Goal: Transaction & Acquisition: Purchase product/service

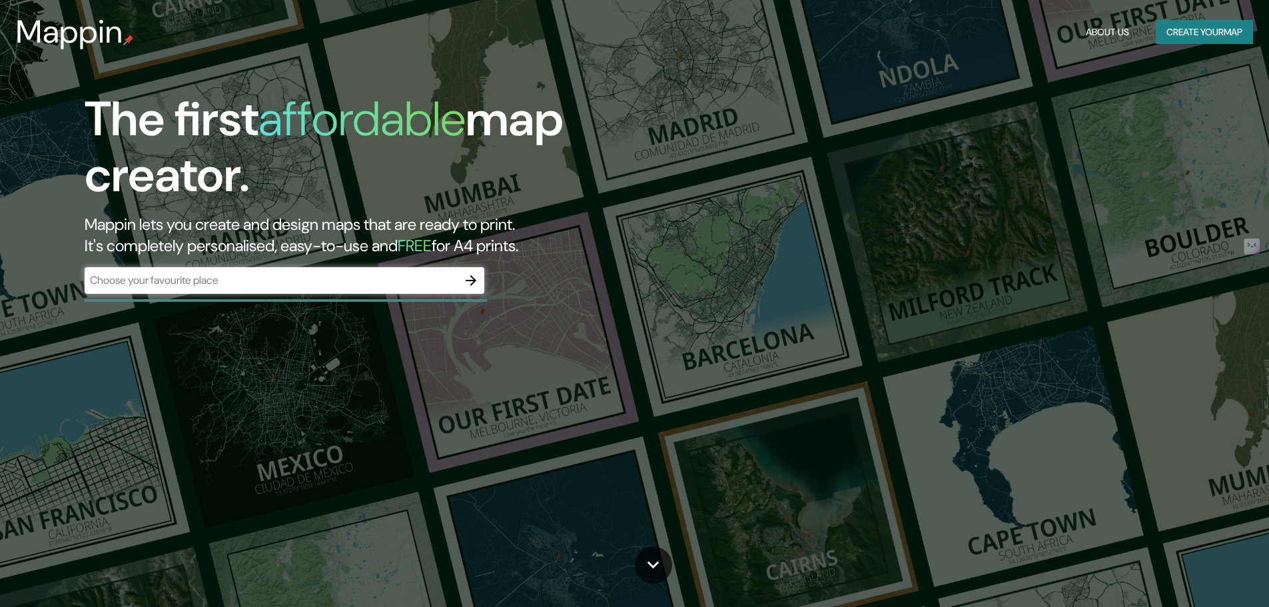
click at [335, 289] on div "​" at bounding box center [285, 280] width 400 height 27
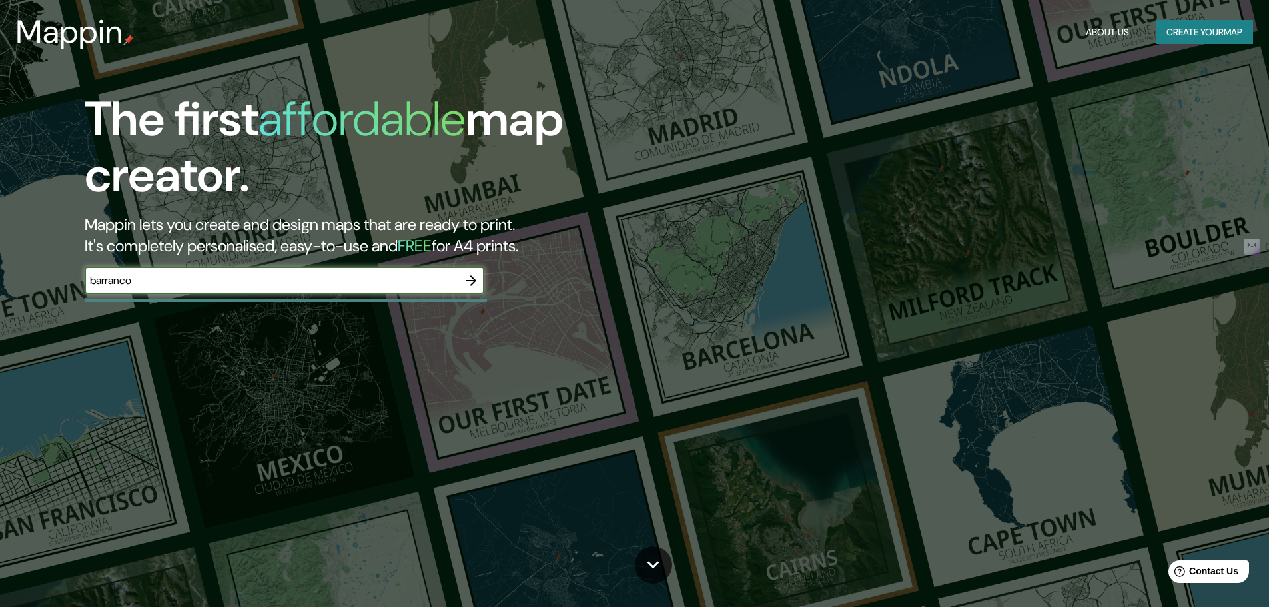
type input "barranco"
click at [436, 277] on input "barranco" at bounding box center [271, 280] width 373 height 15
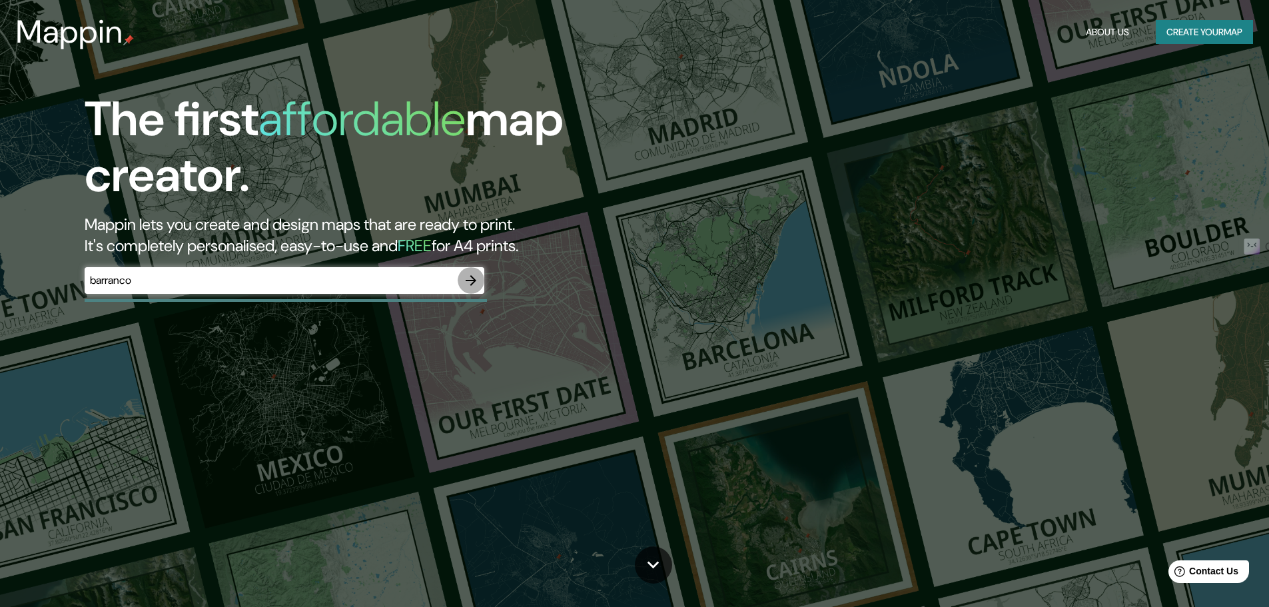
click at [468, 271] on button "button" at bounding box center [471, 280] width 27 height 27
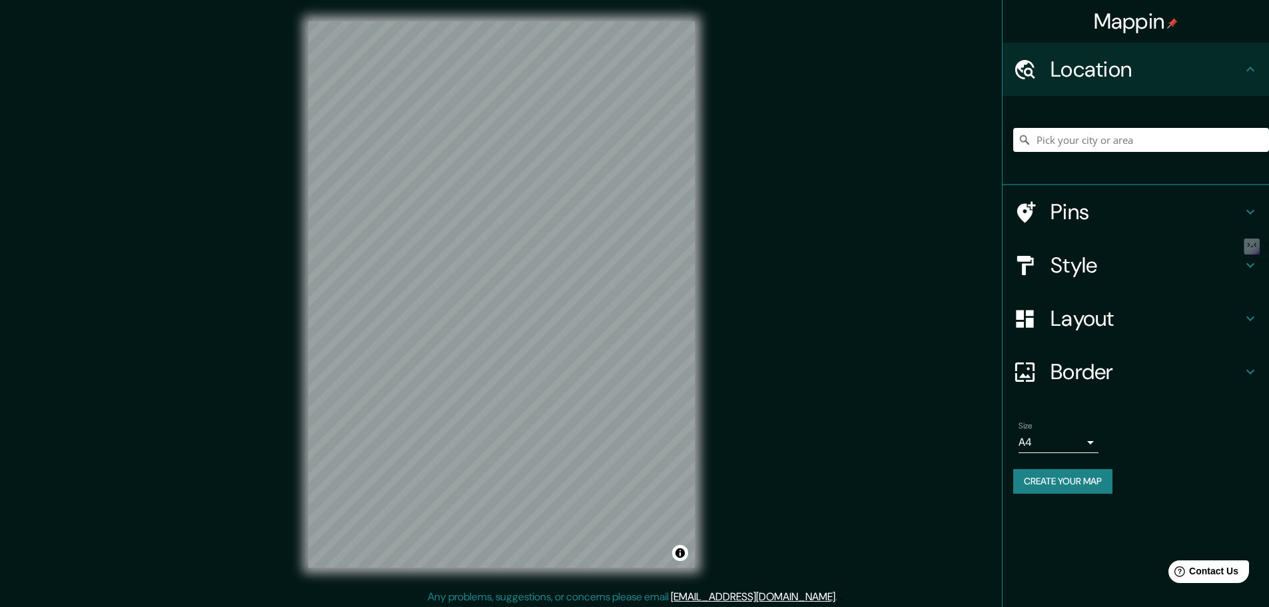
click at [789, 306] on div "Mappin Location Pins Style Layout Border Choose a border. Hint : you can make l…" at bounding box center [634, 305] width 1269 height 610
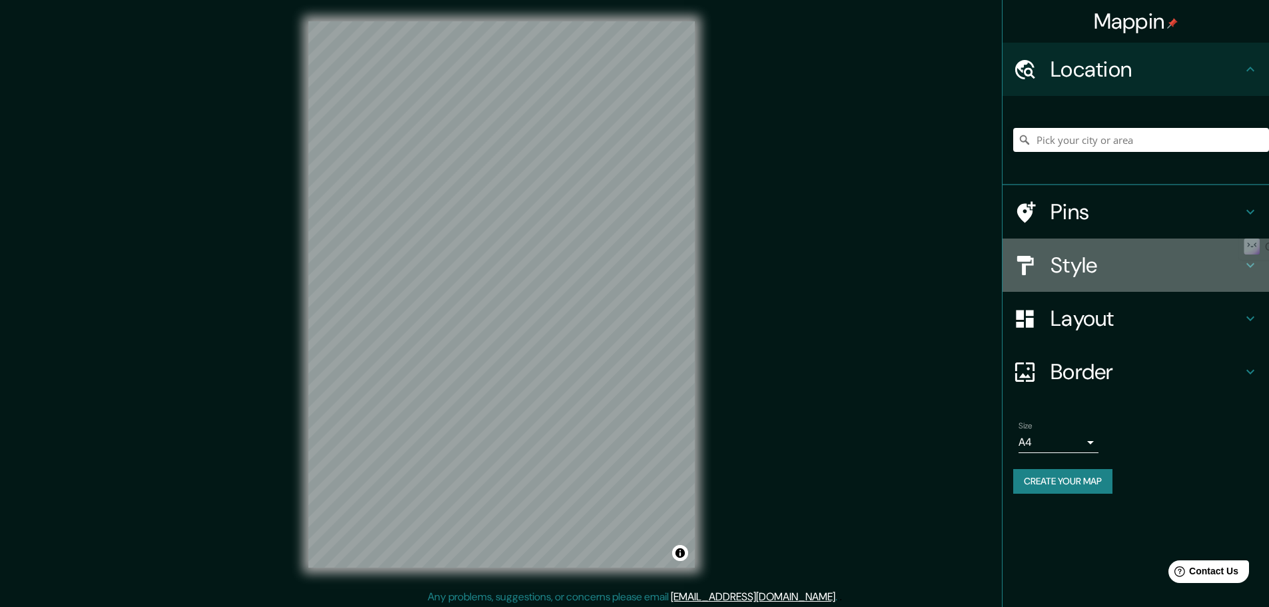
click at [1074, 268] on h4 "Style" at bounding box center [1147, 265] width 192 height 27
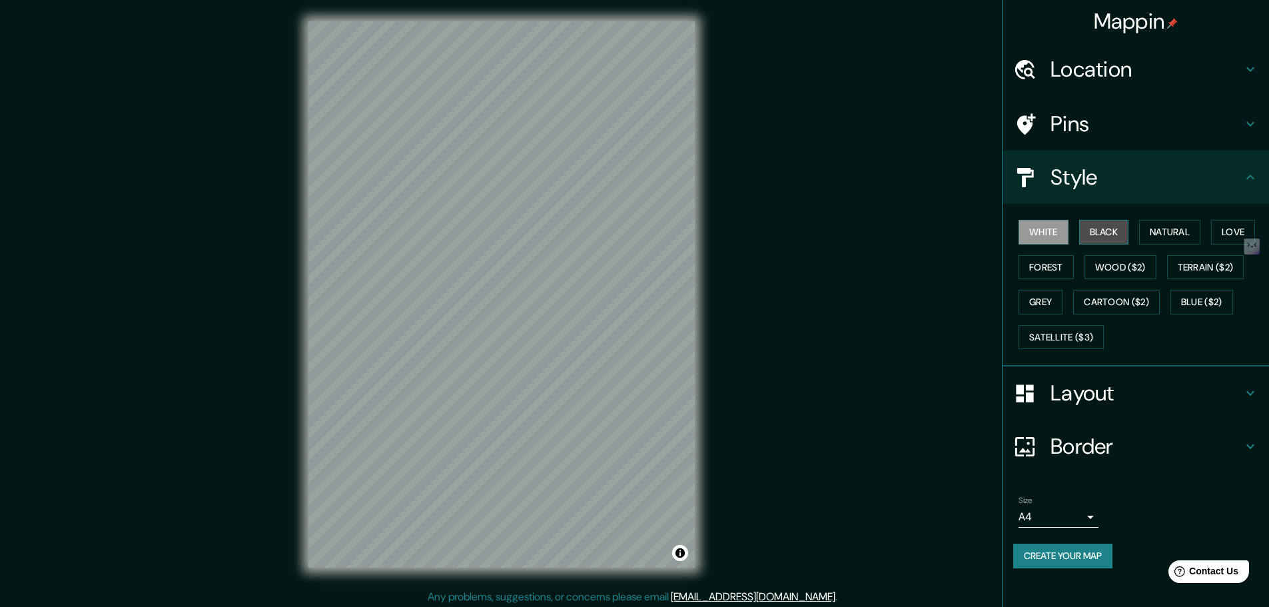
click at [1101, 238] on button "Black" at bounding box center [1105, 232] width 50 height 25
click at [1029, 224] on button "White" at bounding box center [1044, 232] width 50 height 25
click at [1170, 237] on button "Natural" at bounding box center [1169, 232] width 61 height 25
click at [1221, 233] on button "Love" at bounding box center [1233, 232] width 44 height 25
click at [1127, 258] on button "Wood ($2)" at bounding box center [1121, 267] width 72 height 25
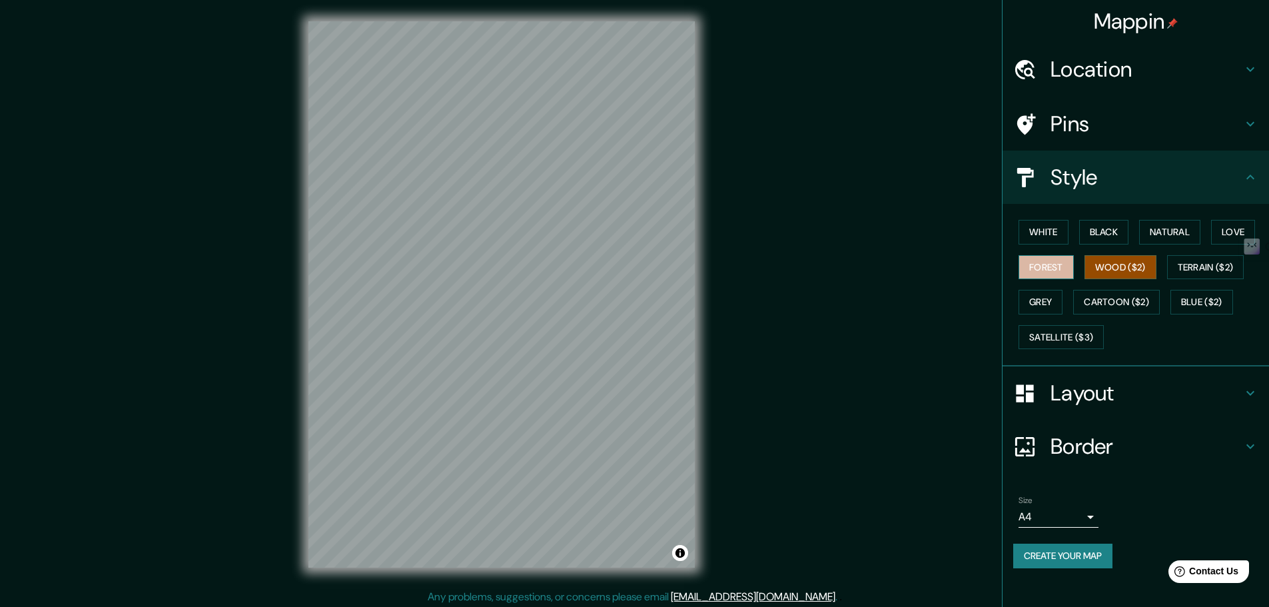
click at [1058, 269] on button "Forest" at bounding box center [1046, 267] width 55 height 25
click at [1127, 279] on button "Wood ($2)" at bounding box center [1121, 267] width 72 height 25
click at [1133, 299] on button "Cartoon ($2)" at bounding box center [1117, 302] width 87 height 25
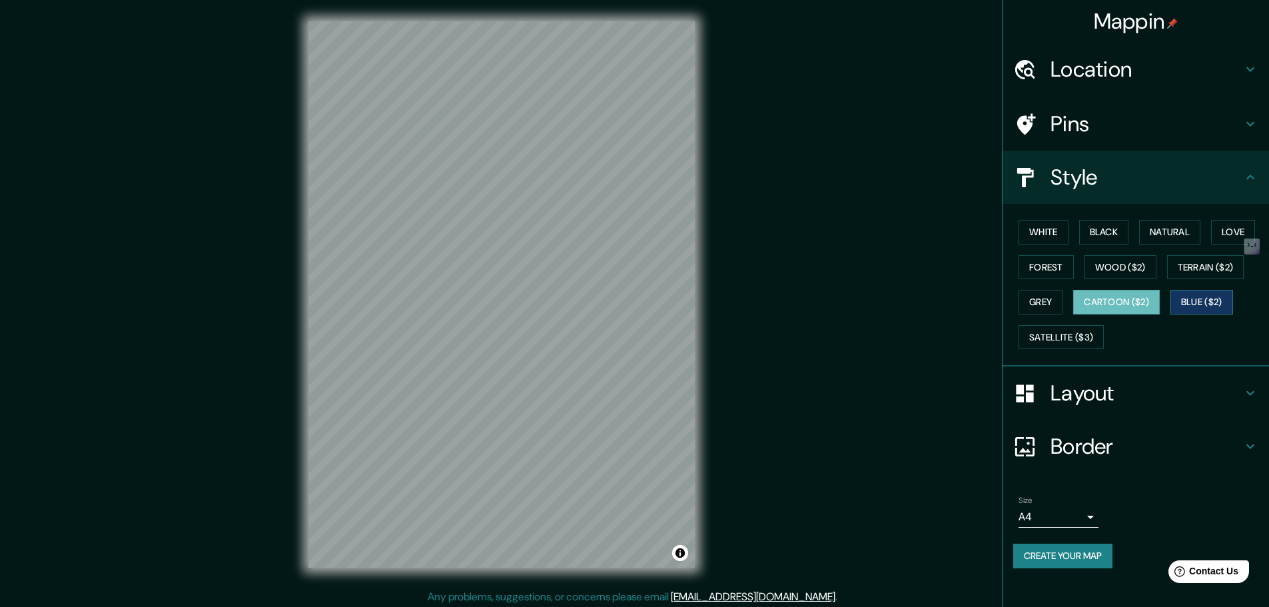
click at [1203, 297] on button "Blue ($2)" at bounding box center [1202, 302] width 63 height 25
click at [1084, 345] on button "Satellite ($3)" at bounding box center [1061, 337] width 85 height 25
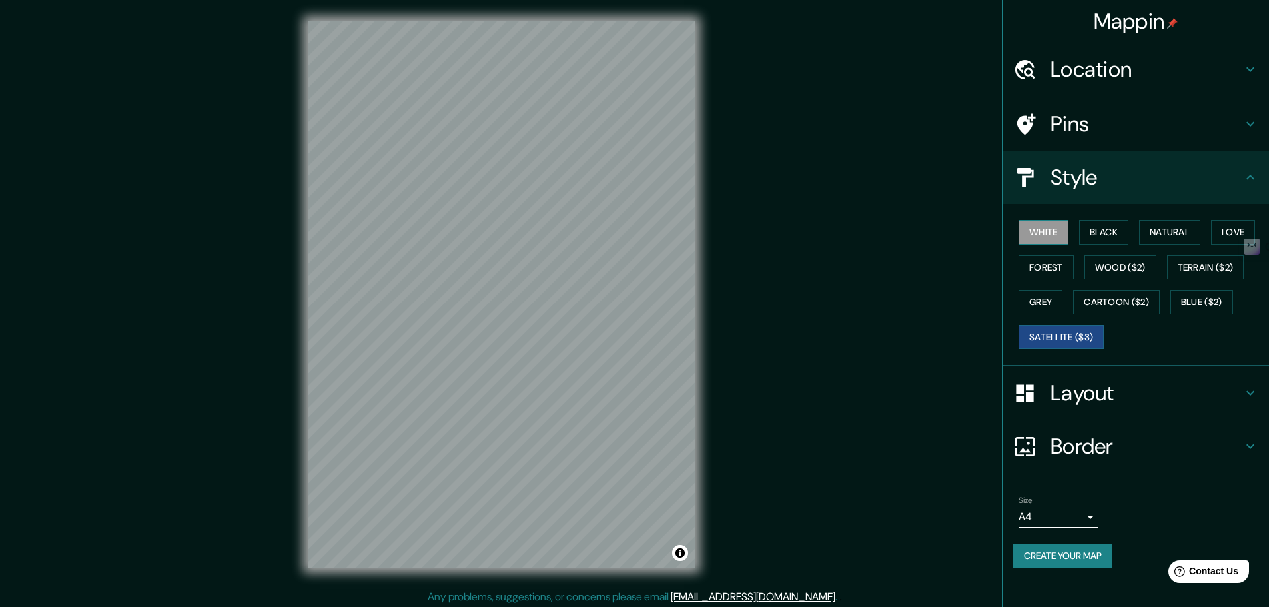
click at [1054, 237] on button "White" at bounding box center [1044, 232] width 50 height 25
click at [851, 290] on div "Mappin Location Pins Style White Black Natural Love Forest Wood ($2) Terrain ($…" at bounding box center [634, 305] width 1269 height 610
